Goal: Task Accomplishment & Management: Manage account settings

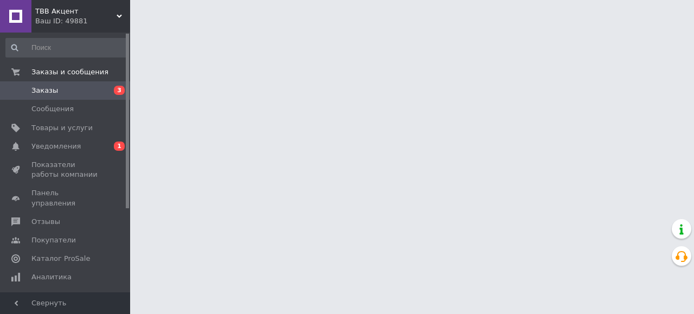
click at [89, 93] on span "Заказы" at bounding box center [65, 91] width 69 height 10
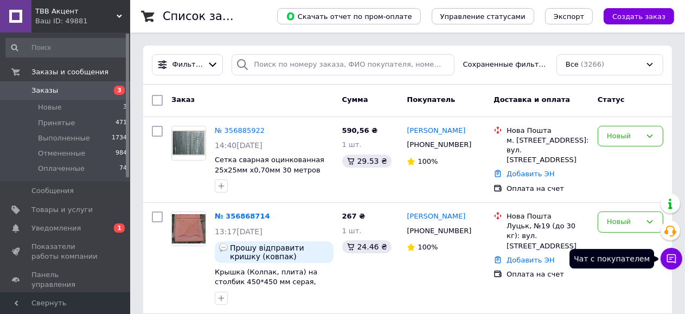
click at [671, 255] on icon at bounding box center [671, 258] width 11 height 11
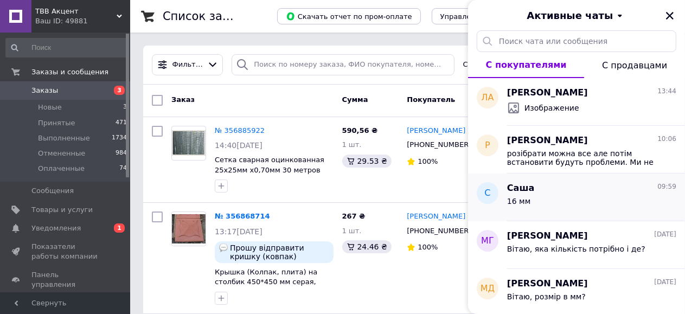
click at [523, 199] on span "16 мм" at bounding box center [518, 201] width 23 height 9
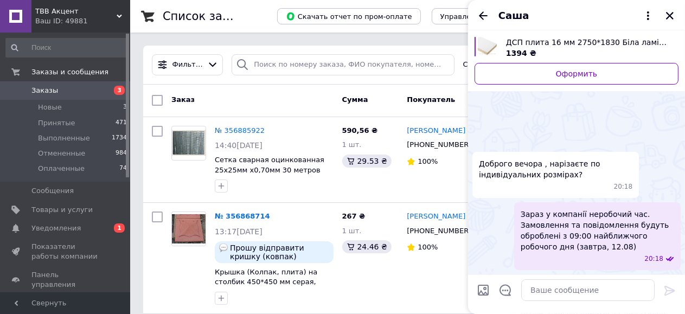
scroll to position [158, 0]
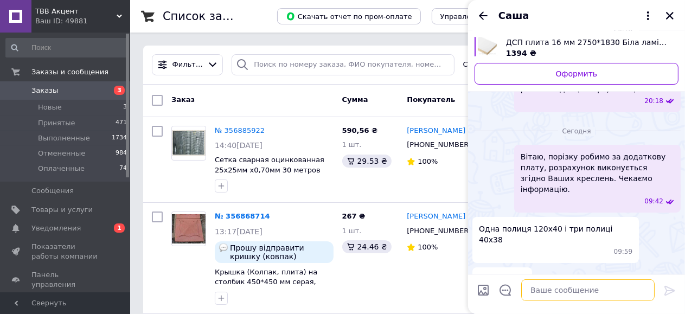
click at [544, 292] on textarea at bounding box center [587, 290] width 133 height 22
click at [512, 290] on textarea "Р" at bounding box center [576, 290] width 155 height 22
type textarea "Розмір полиць в см?"
click at [667, 292] on icon at bounding box center [669, 291] width 10 height 10
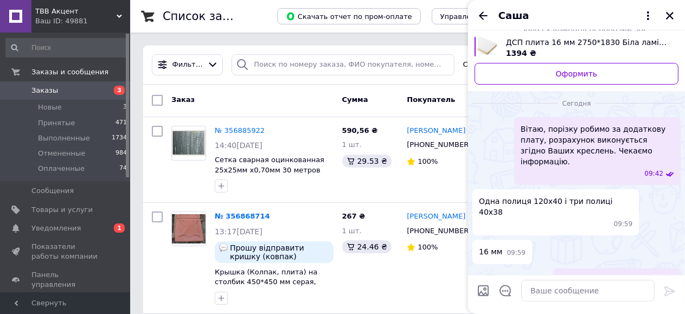
scroll to position [159, 0]
click at [669, 16] on icon "Закрыть" at bounding box center [670, 16] width 8 height 8
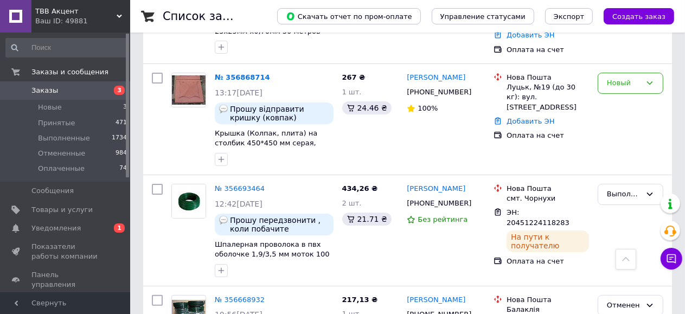
scroll to position [0, 0]
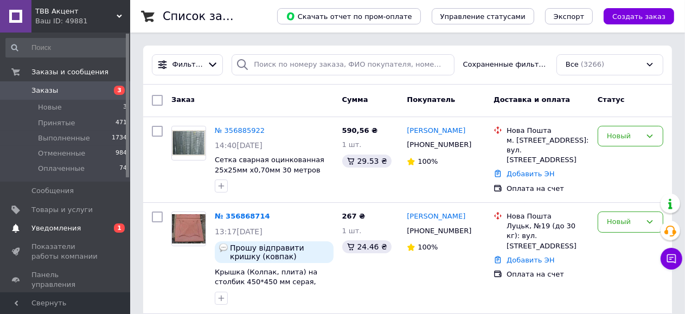
click at [74, 231] on span "Уведомления" at bounding box center [55, 228] width 49 height 10
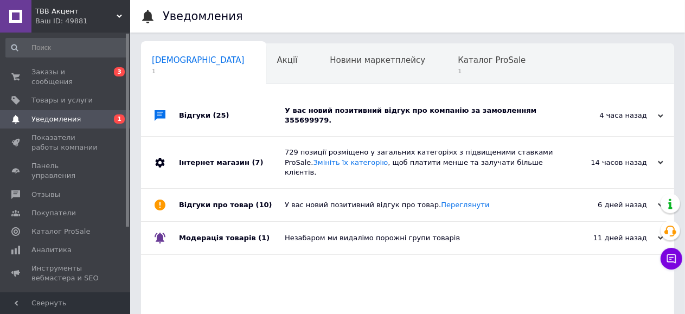
scroll to position [0, 4]
click at [415, 110] on div "У вас новий позитивний відгук про компанію за замовленням 355699979." at bounding box center [420, 116] width 270 height 20
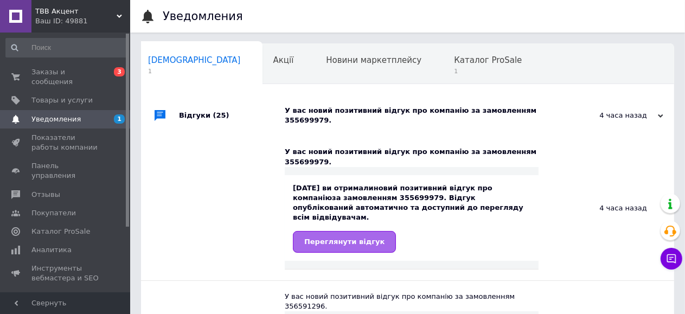
click at [346, 238] on span "Переглянути відгук" at bounding box center [344, 242] width 80 height 8
